Goal: Task Accomplishment & Management: Use online tool/utility

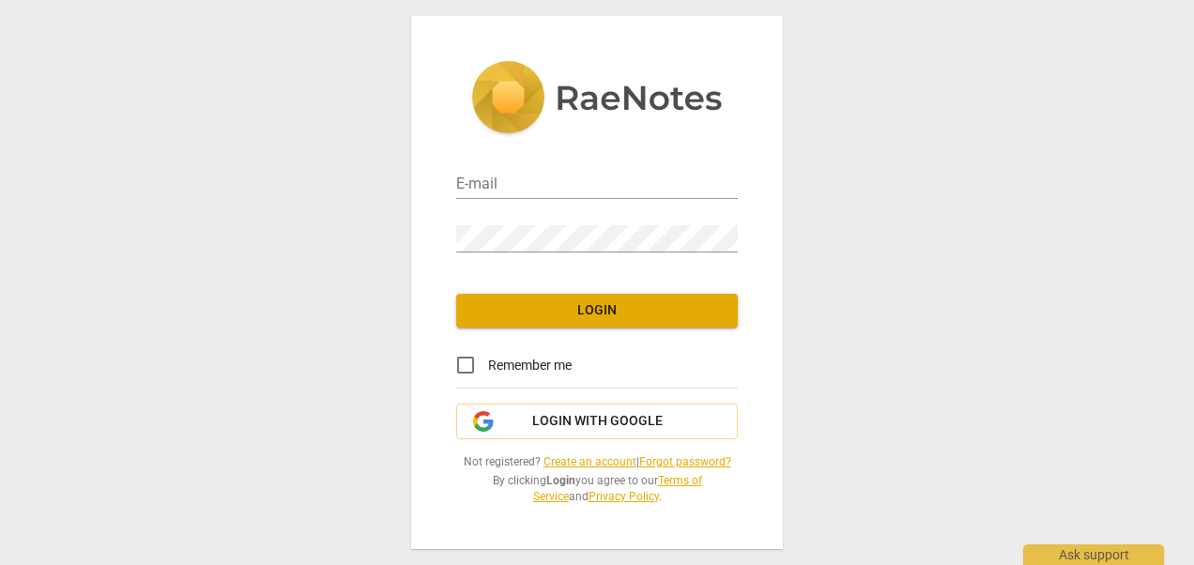
type input "[EMAIL_ADDRESS][DOMAIN_NAME]"
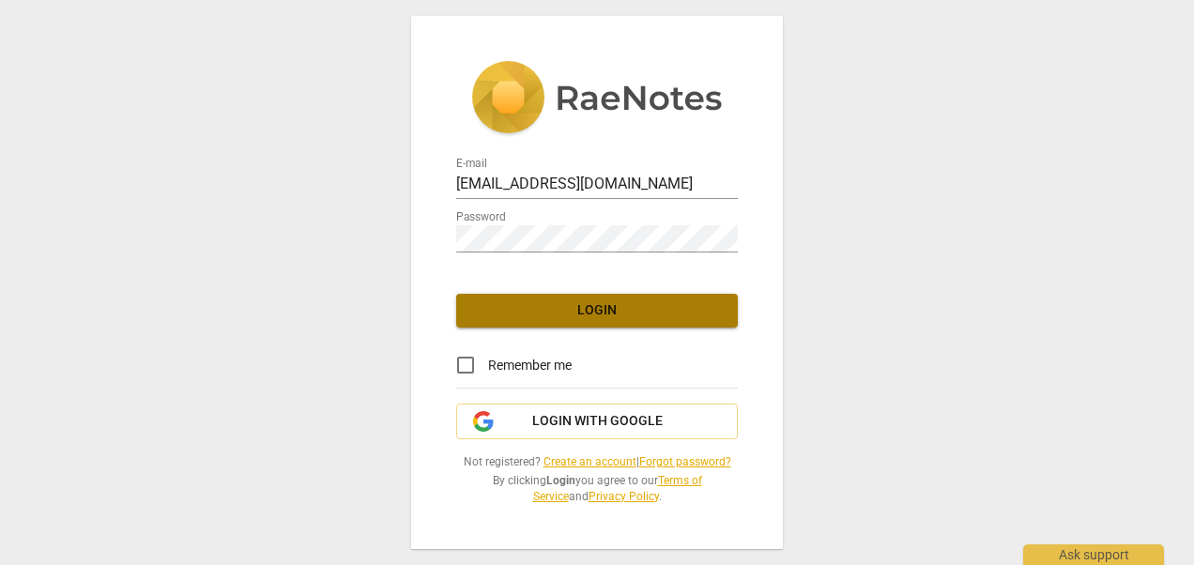
click at [623, 313] on span "Login" at bounding box center [597, 310] width 252 height 19
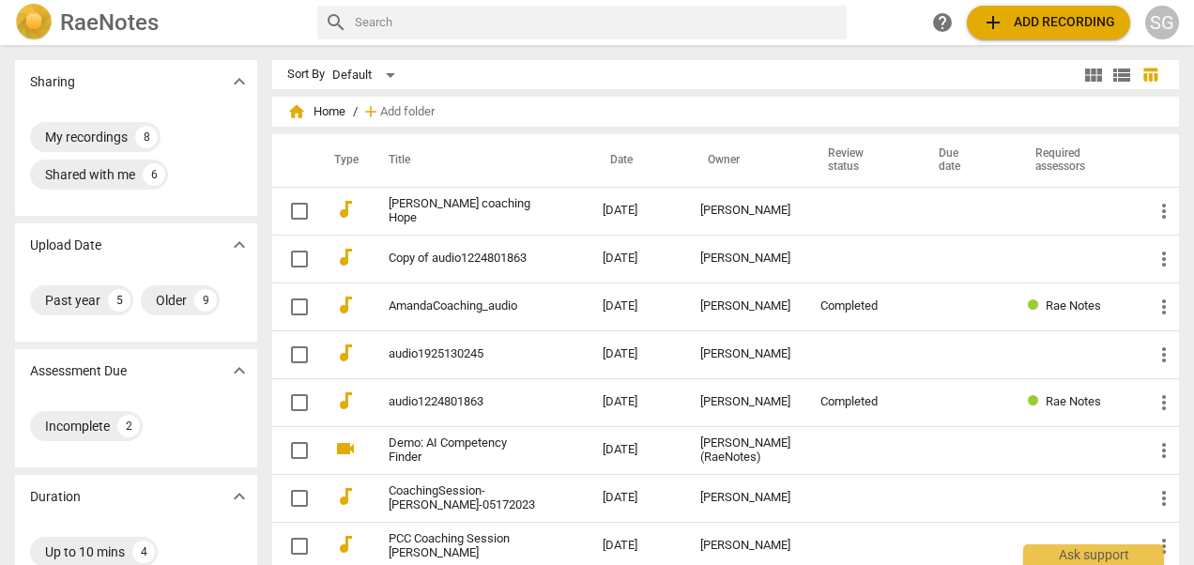
click at [114, 26] on h2 "RaeNotes" at bounding box center [109, 22] width 99 height 26
click at [1160, 20] on div "SG" at bounding box center [1162, 23] width 34 height 34
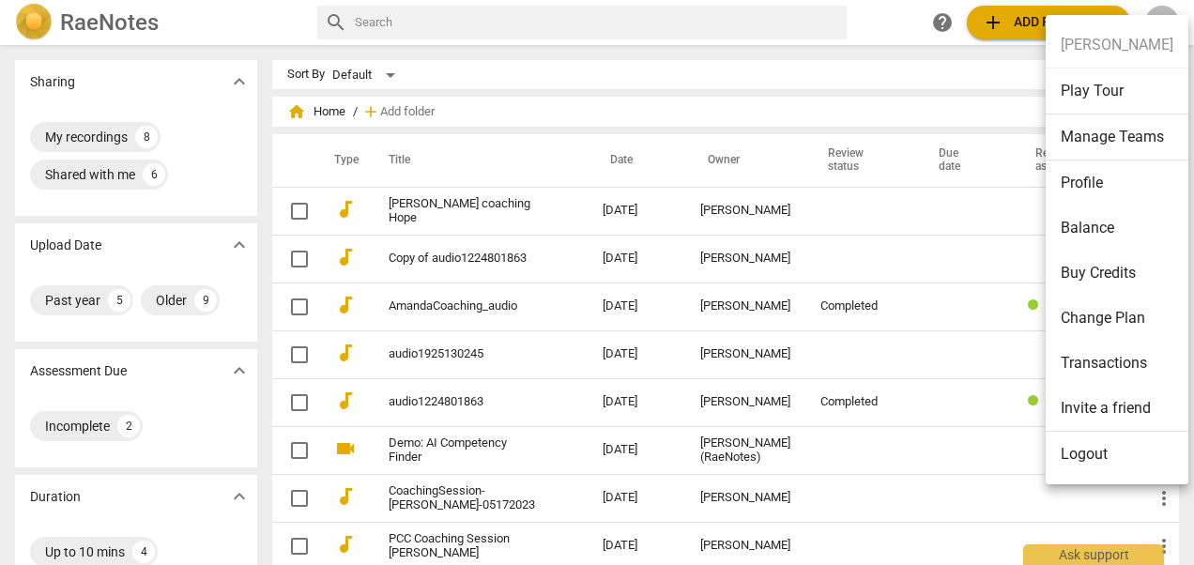
click at [1071, 454] on li "Logout" at bounding box center [1117, 454] width 143 height 45
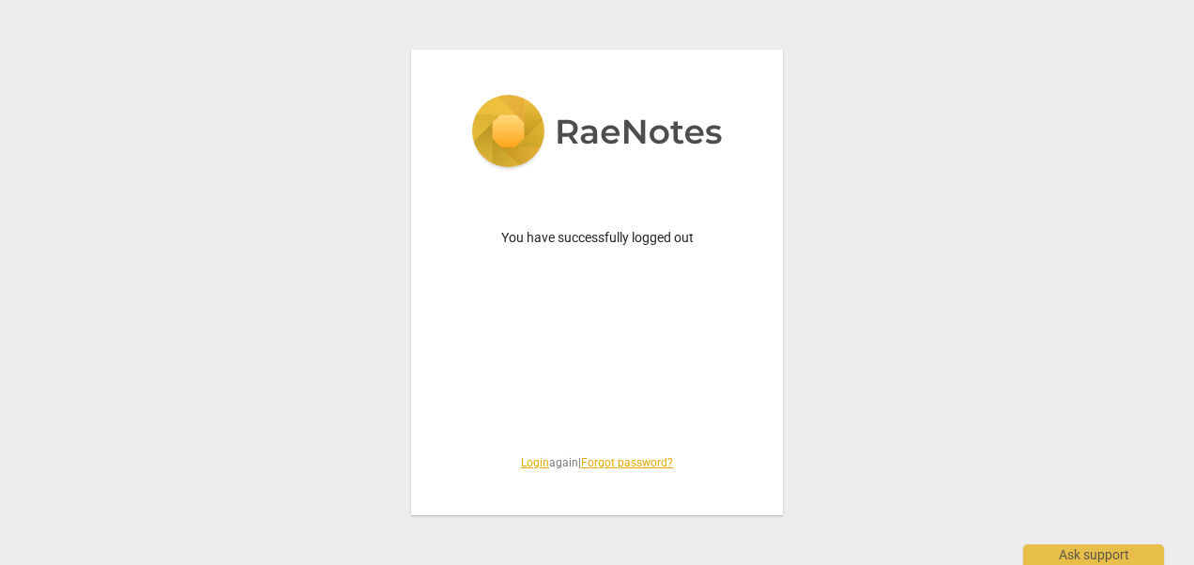
click at [529, 464] on link "Login" at bounding box center [535, 462] width 28 height 13
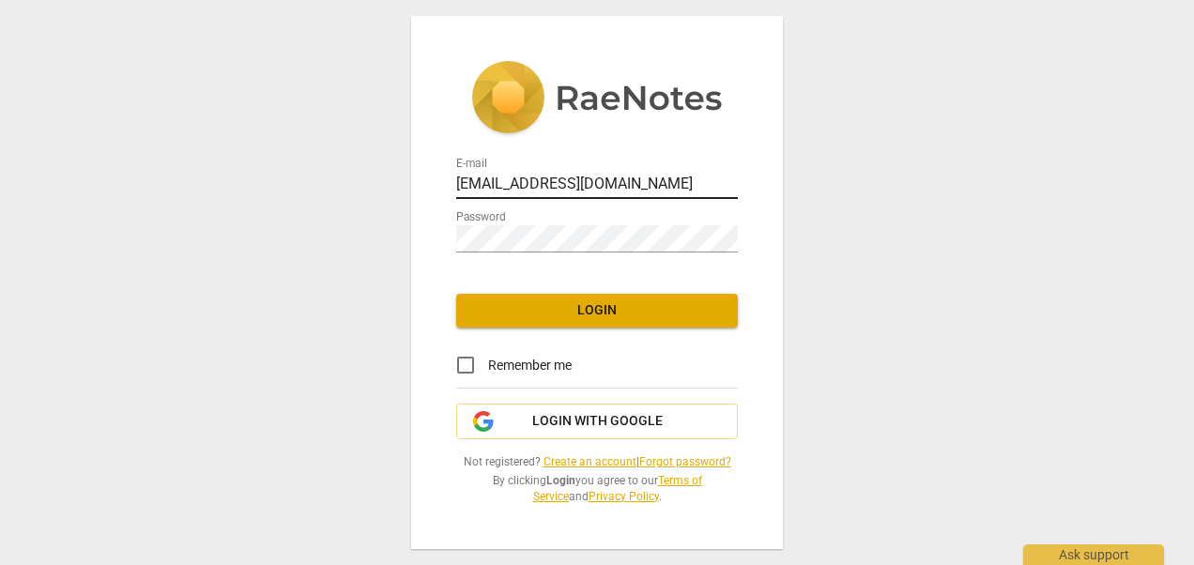
click at [683, 180] on input "[EMAIL_ADDRESS][DOMAIN_NAME]" at bounding box center [597, 185] width 282 height 27
type input "s"
type input "[PERSON_NAME][EMAIL_ADDRESS][PERSON_NAME][DOMAIN_NAME]"
click at [542, 310] on span "Login" at bounding box center [597, 310] width 252 height 19
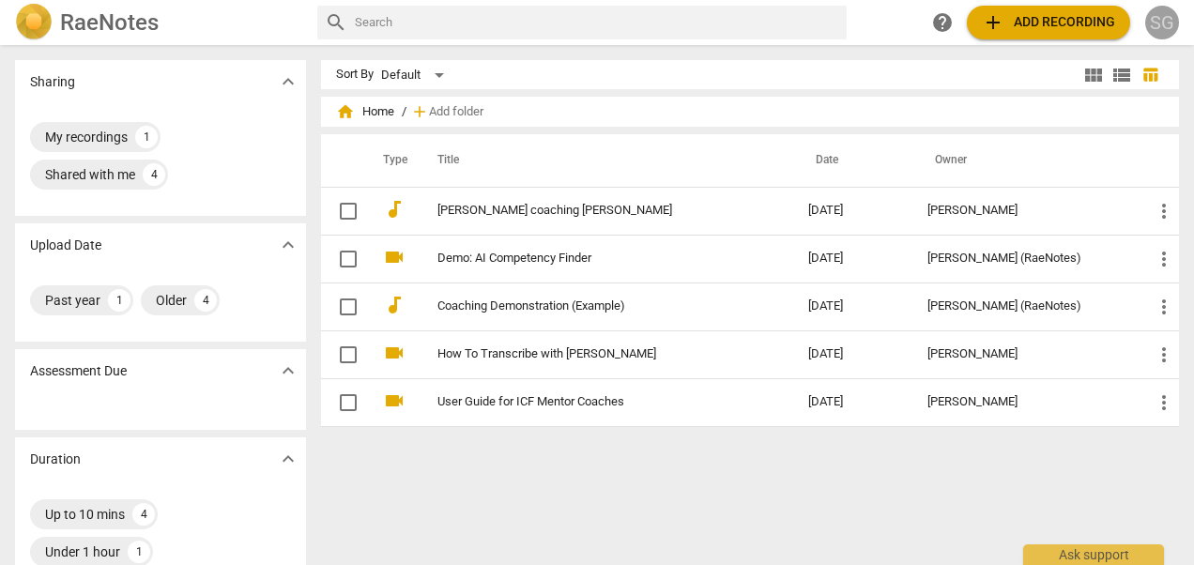
click at [1159, 25] on div "SG" at bounding box center [1162, 23] width 34 height 34
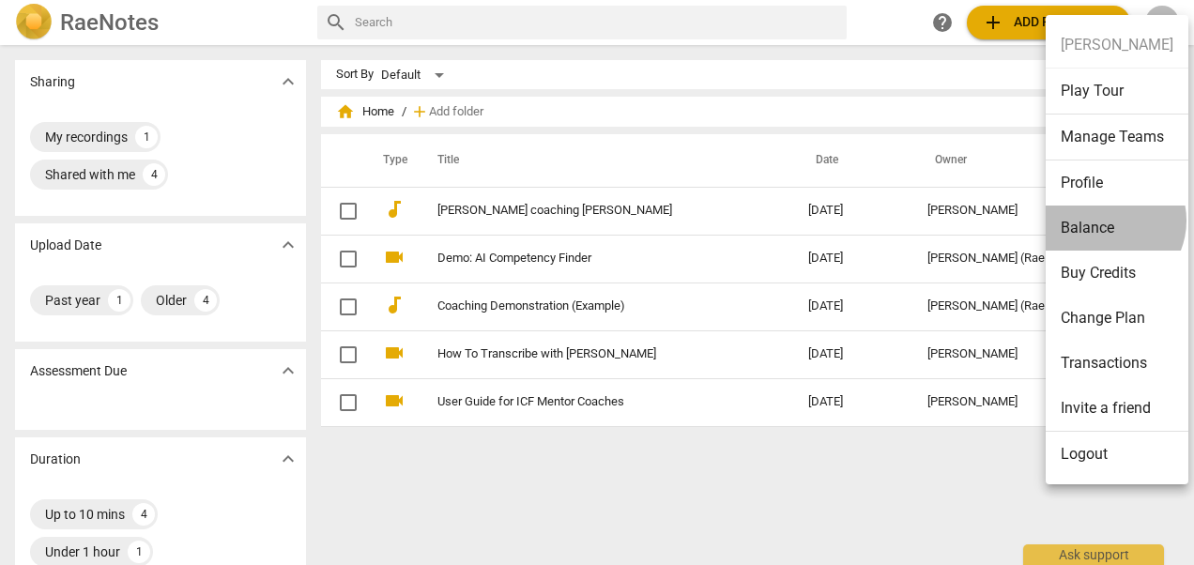
click at [1106, 220] on li "Balance" at bounding box center [1117, 228] width 143 height 45
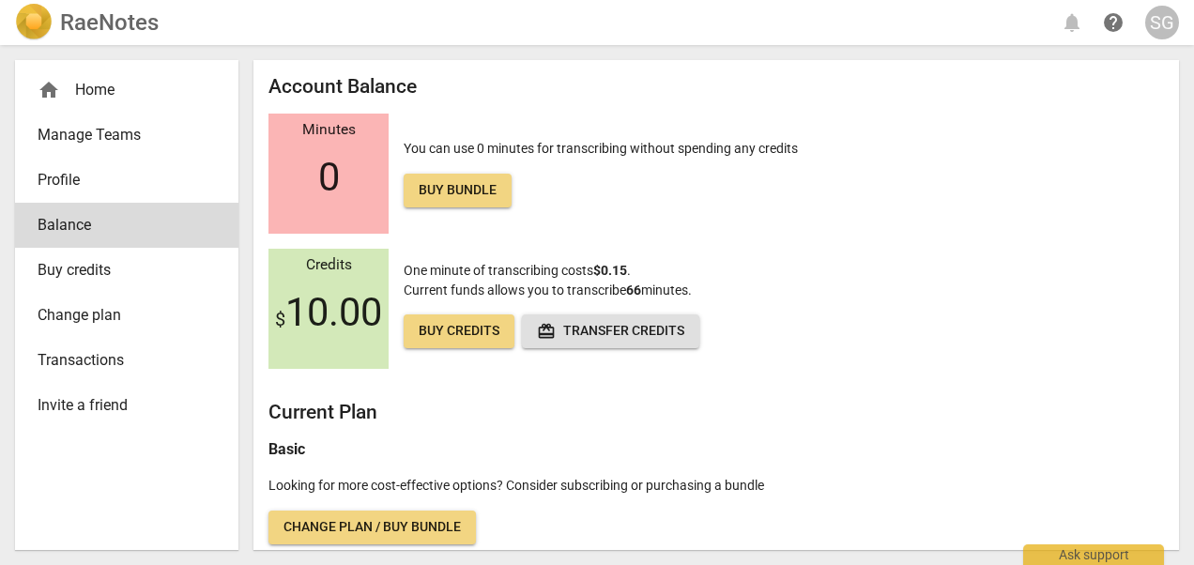
click at [88, 179] on span "Profile" at bounding box center [119, 180] width 163 height 23
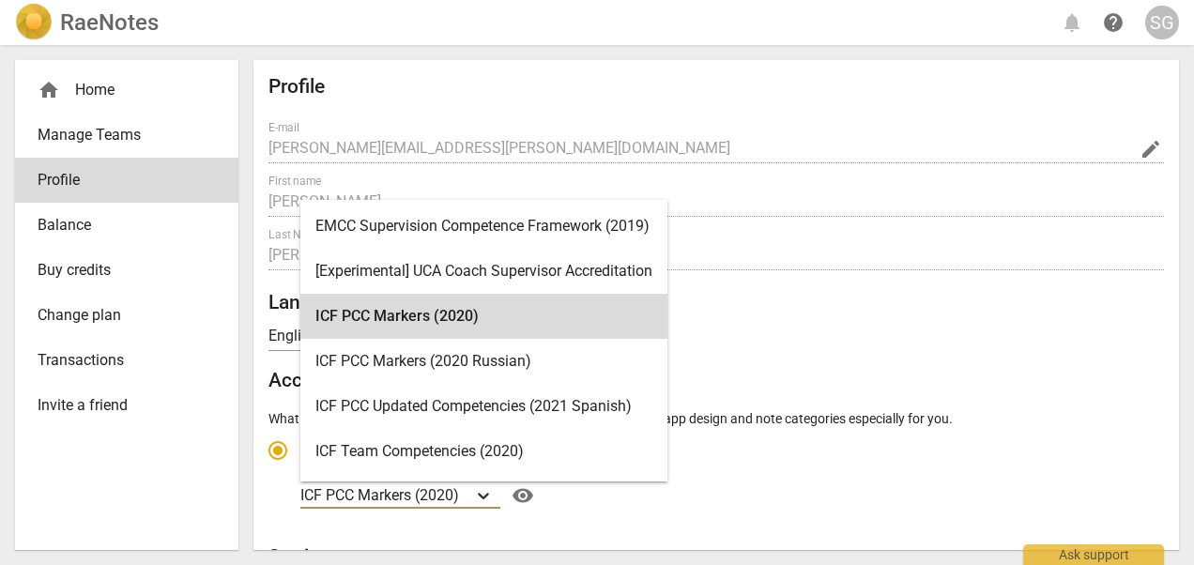
click at [487, 495] on icon "Account type" at bounding box center [483, 495] width 19 height 19
click at [0, 0] on input "Ideal for transcribing and assessing coaching sessions 16 results available. Us…" at bounding box center [0, 0] width 0 height 0
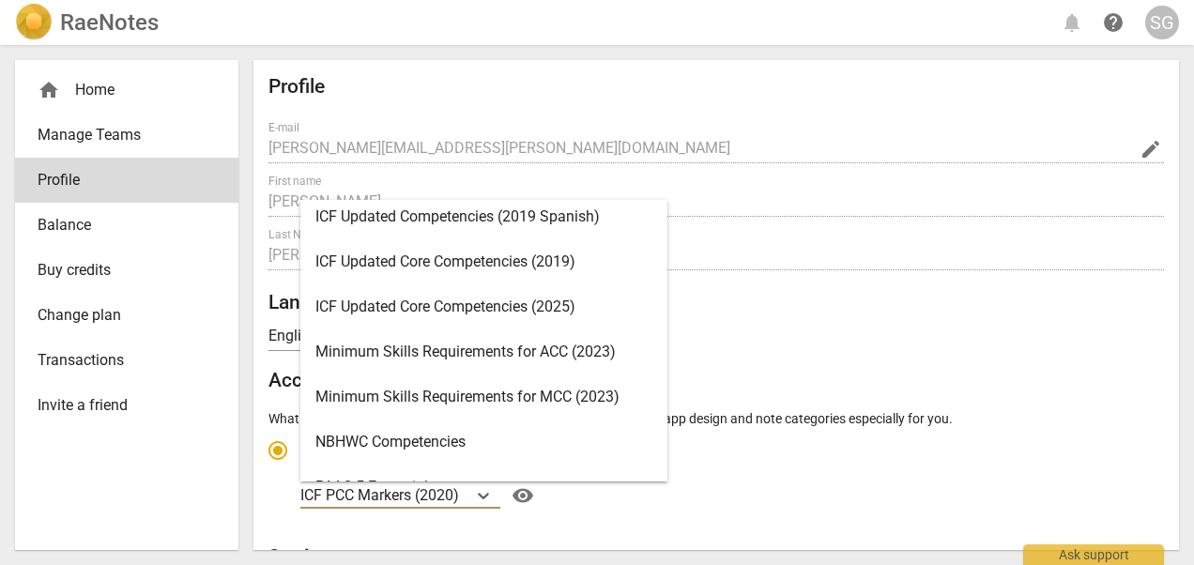
scroll to position [302, 0]
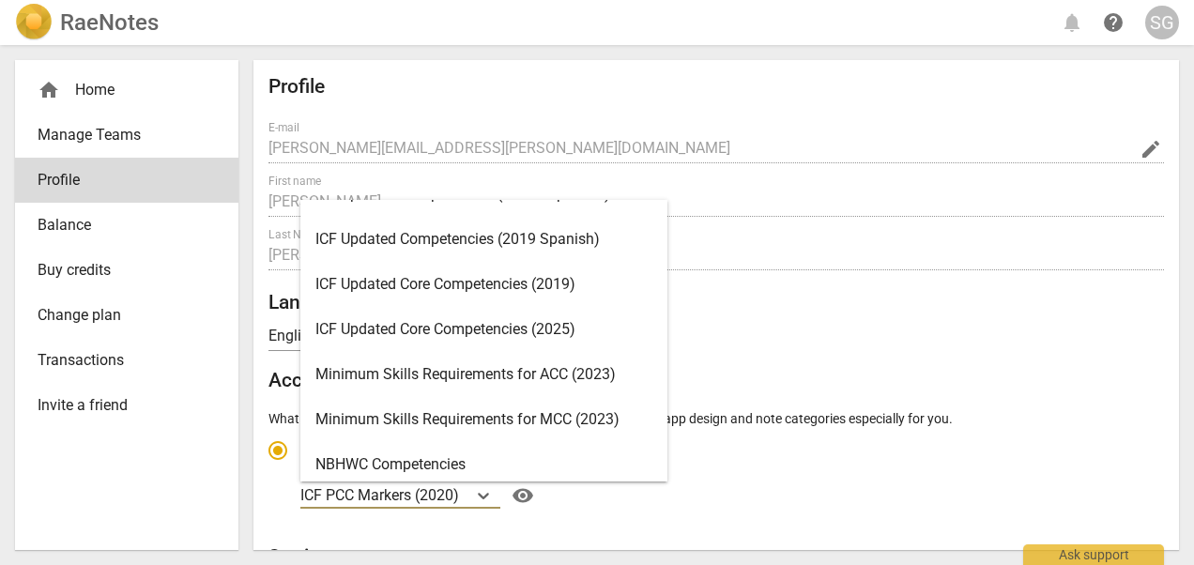
click at [475, 326] on div "ICF Updated Core Competencies (2025)" at bounding box center [483, 329] width 367 height 45
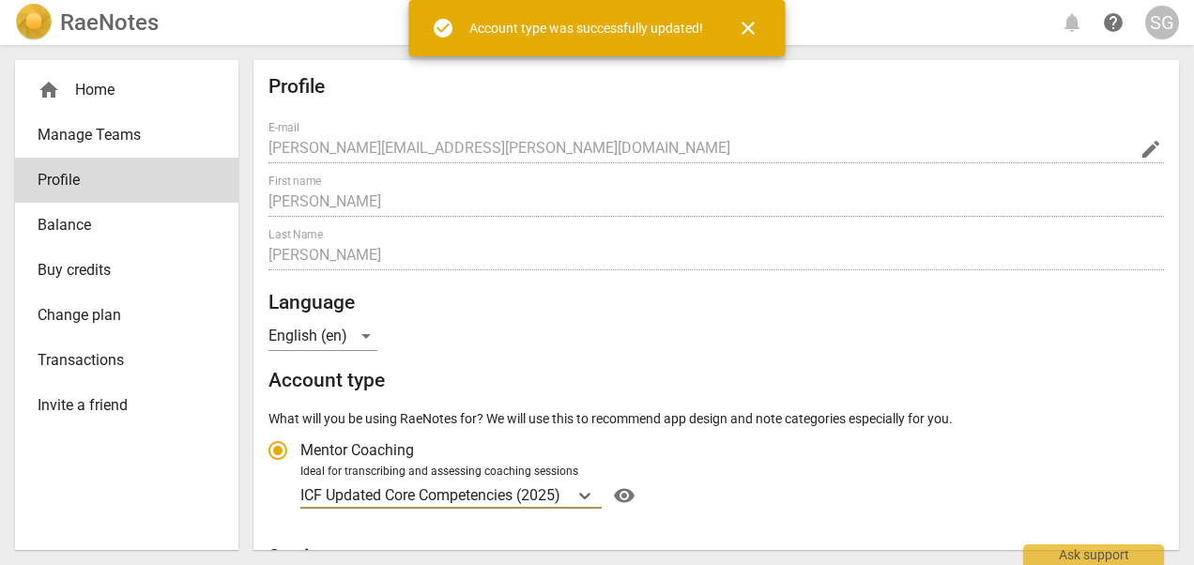
radio input "false"
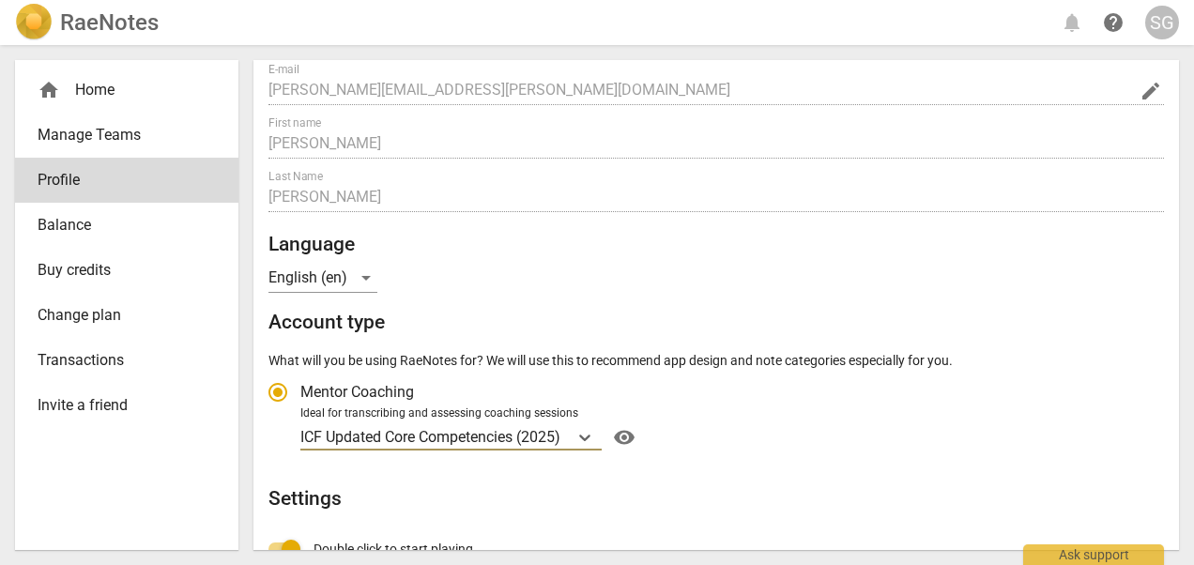
scroll to position [0, 0]
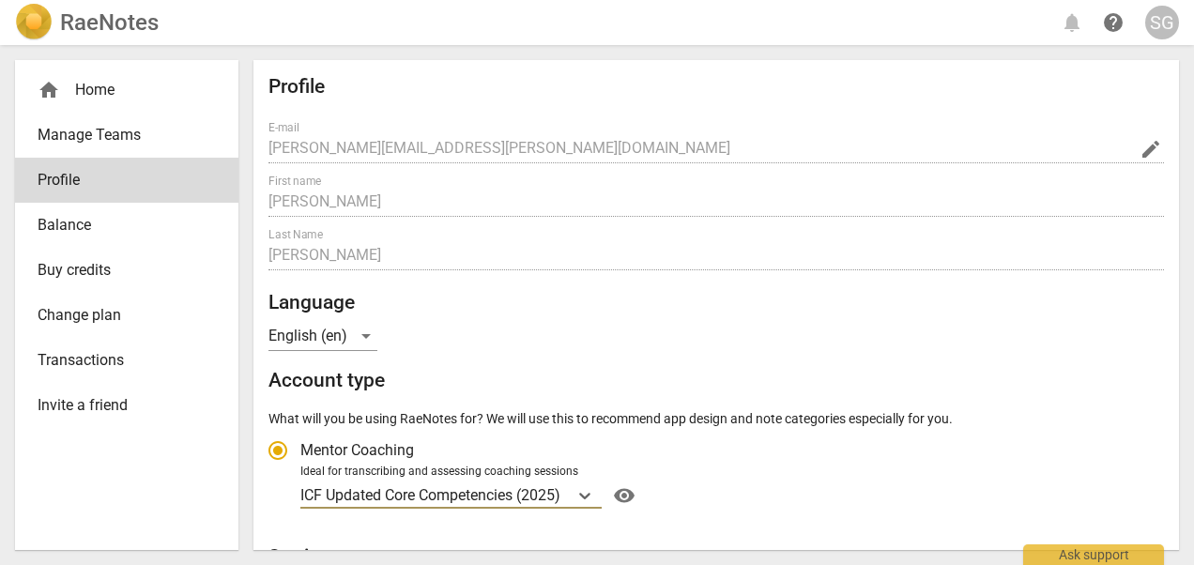
click at [101, 92] on div "home Home" at bounding box center [119, 90] width 163 height 23
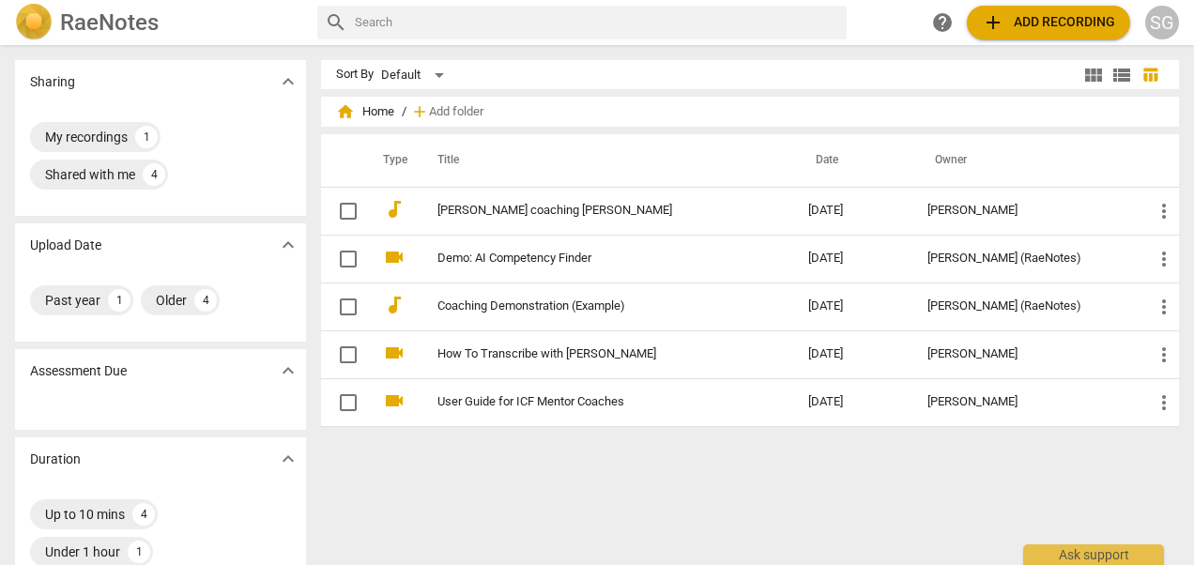
click at [1093, 73] on span "view_module" at bounding box center [1093, 75] width 23 height 23
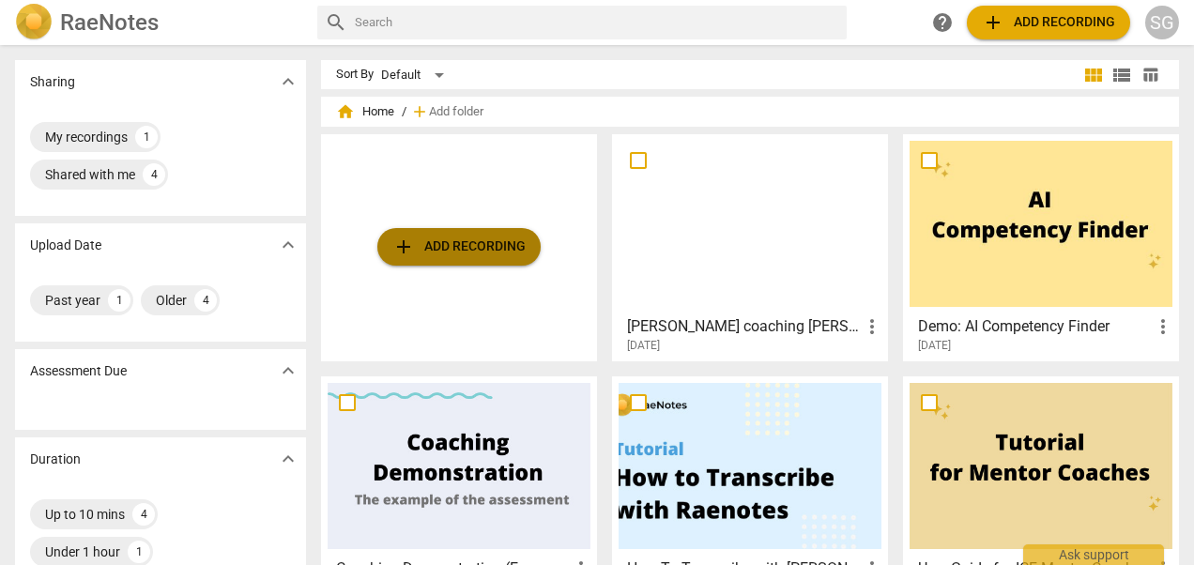
click at [472, 245] on span "add Add recording" at bounding box center [458, 247] width 133 height 23
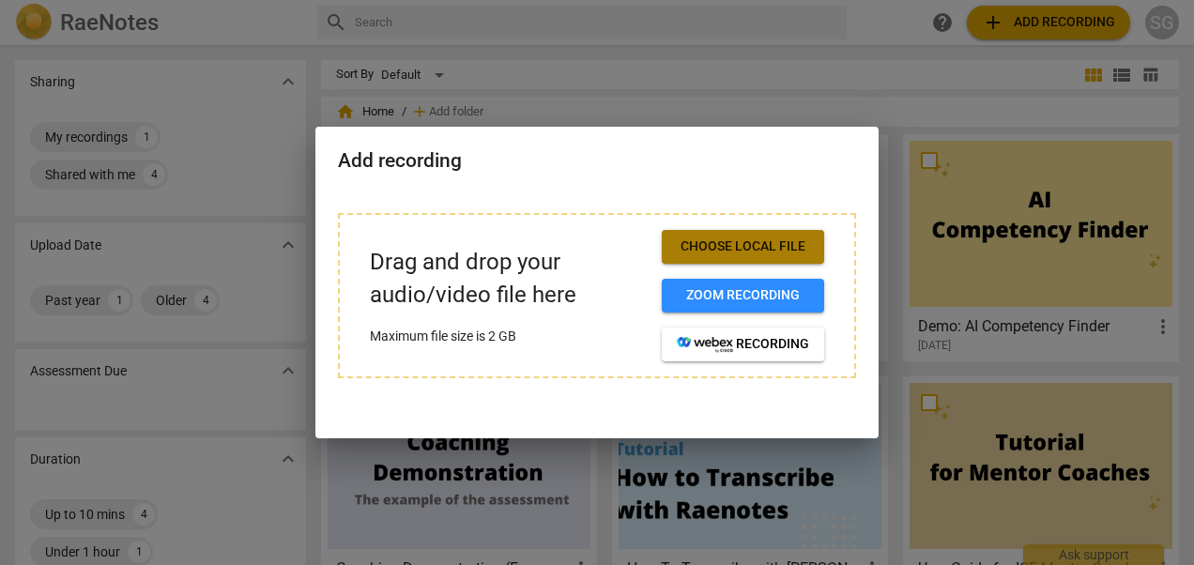
click at [732, 247] on span "Choose local file" at bounding box center [743, 246] width 132 height 19
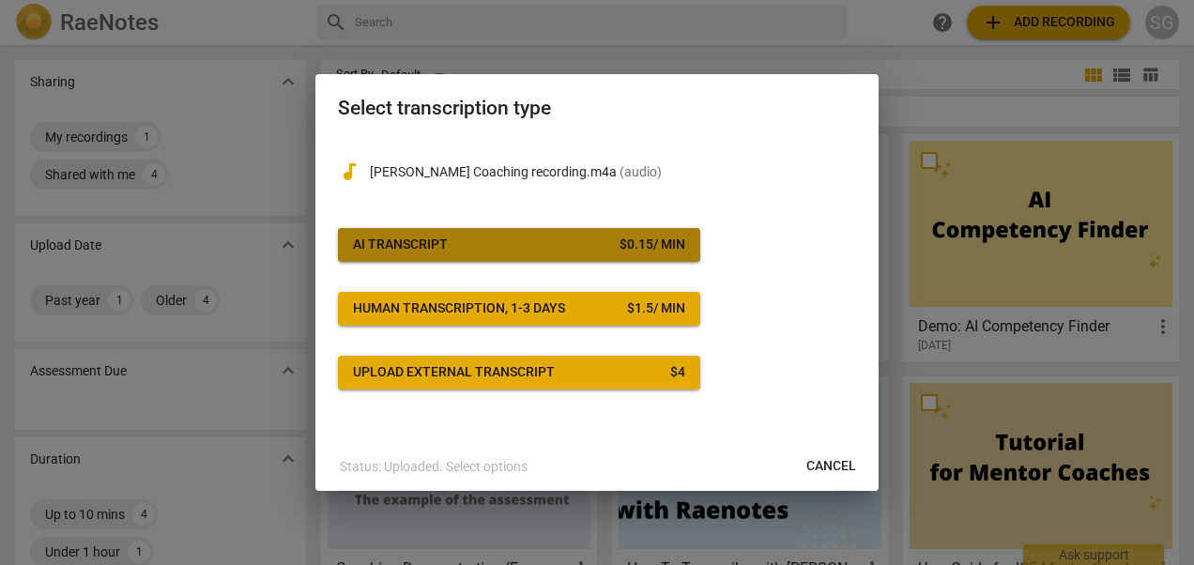
click at [565, 247] on span "AI Transcript $ 0.15 / min" at bounding box center [519, 245] width 332 height 19
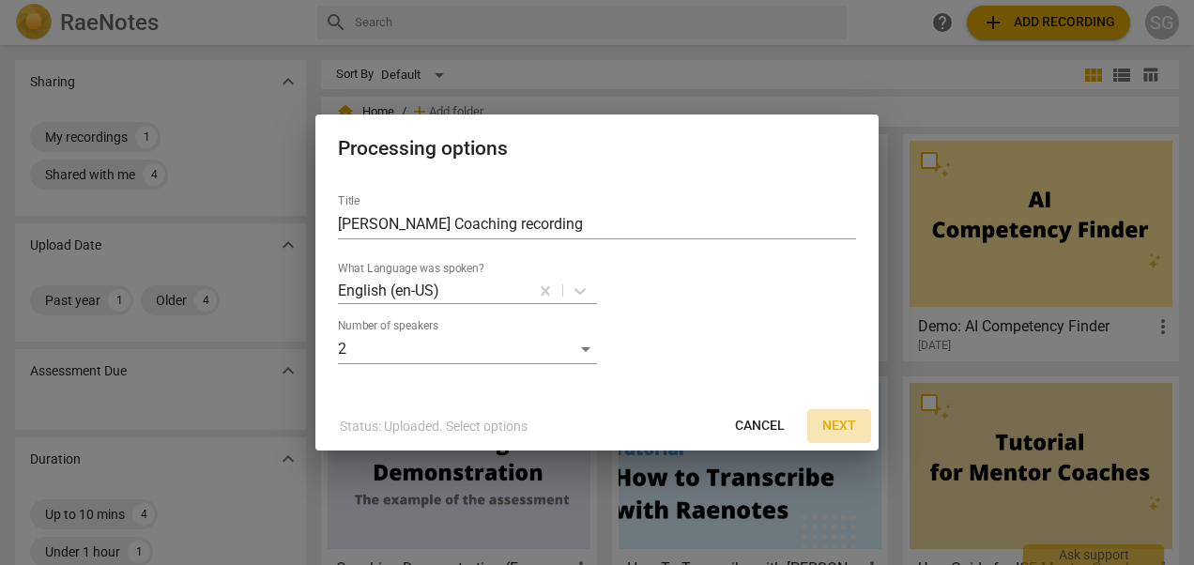
click at [836, 422] on span "Next" at bounding box center [839, 426] width 34 height 19
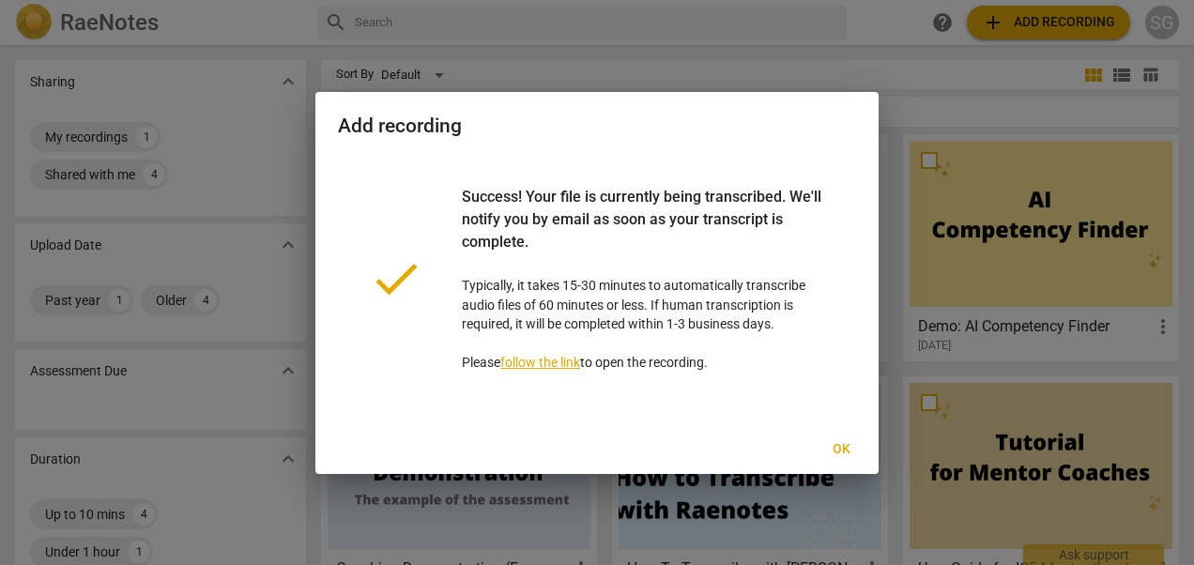
click at [839, 449] on span "Ok" at bounding box center [841, 449] width 30 height 19
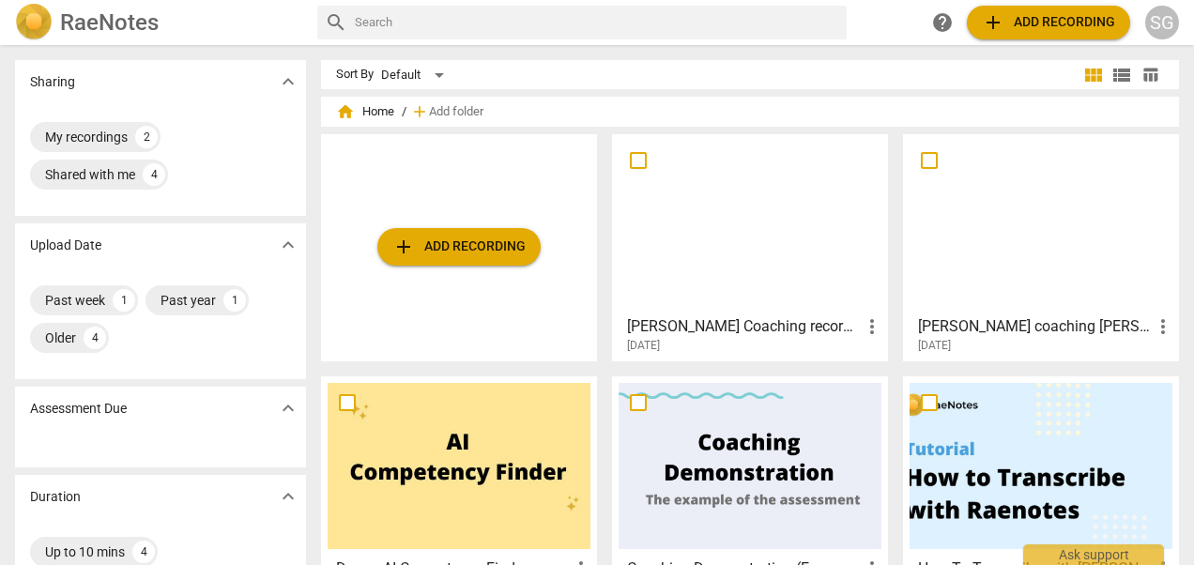
click at [720, 247] on div at bounding box center [750, 224] width 263 height 166
